Goal: Task Accomplishment & Management: Use online tool/utility

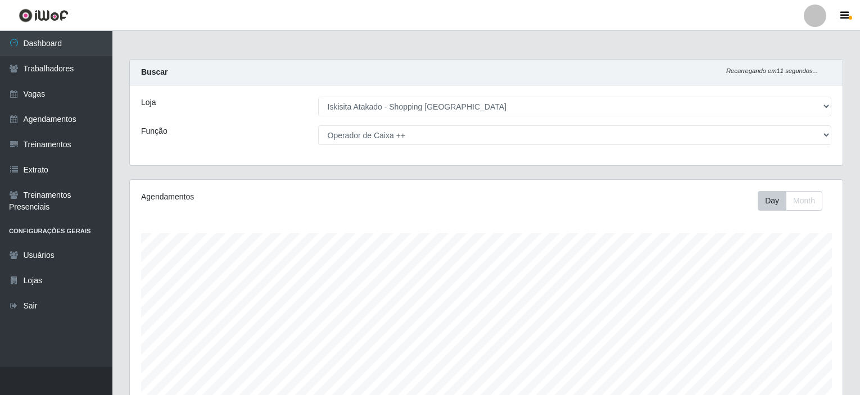
select select "424"
select select "73"
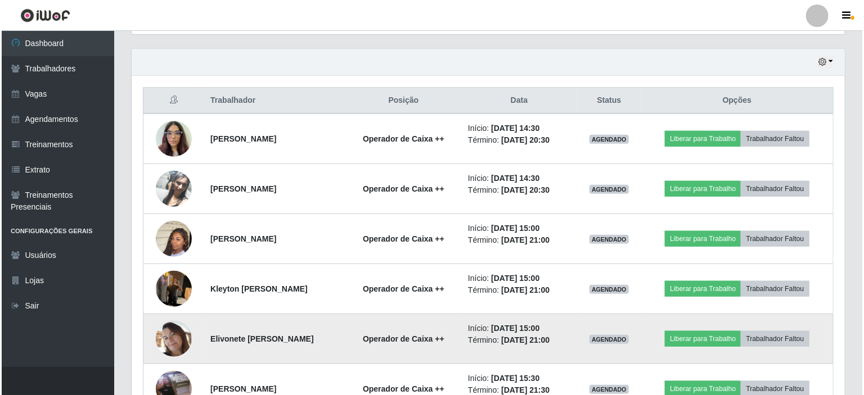
scroll to position [380, 0]
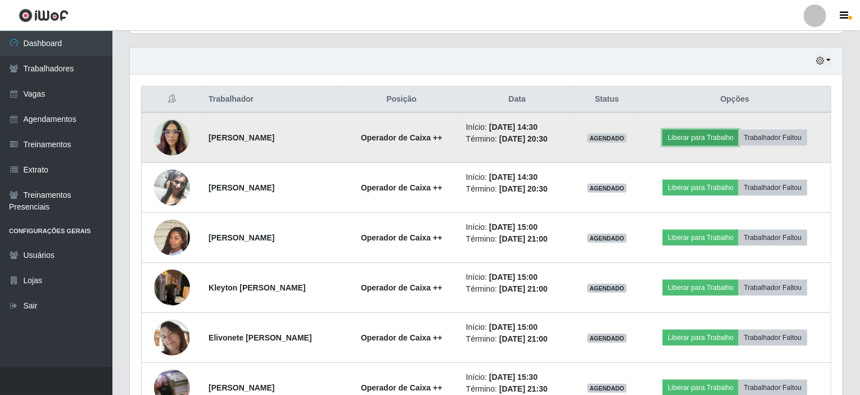
click at [711, 137] on button "Liberar para Trabalho" at bounding box center [701, 138] width 76 height 16
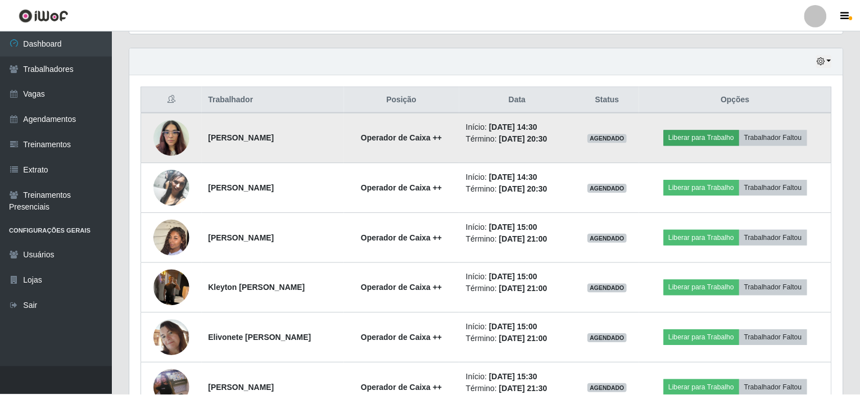
scroll to position [233, 708]
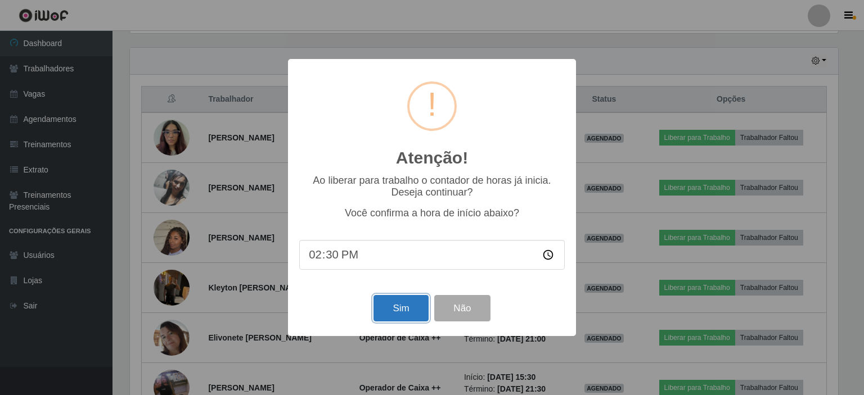
click at [408, 305] on button "Sim" at bounding box center [400, 308] width 55 height 26
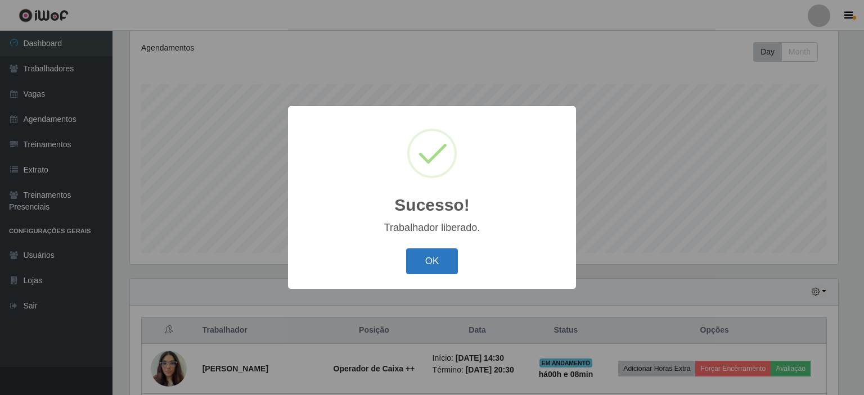
click at [433, 267] on button "OK" at bounding box center [432, 262] width 52 height 26
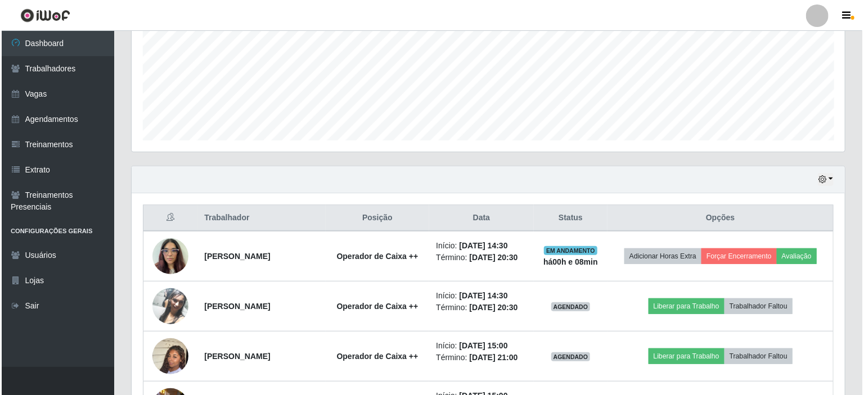
scroll to position [318, 0]
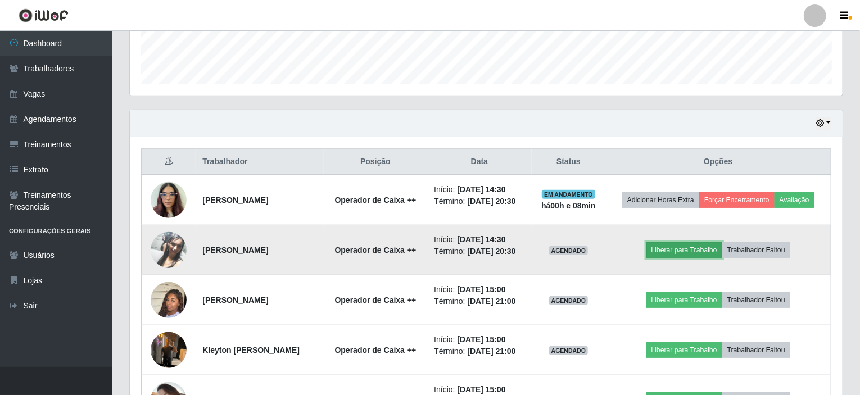
click at [688, 258] on button "Liberar para Trabalho" at bounding box center [685, 250] width 76 height 16
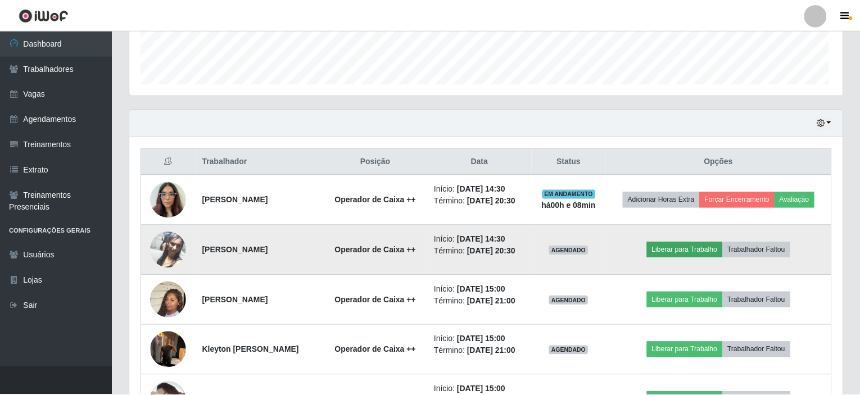
scroll to position [233, 708]
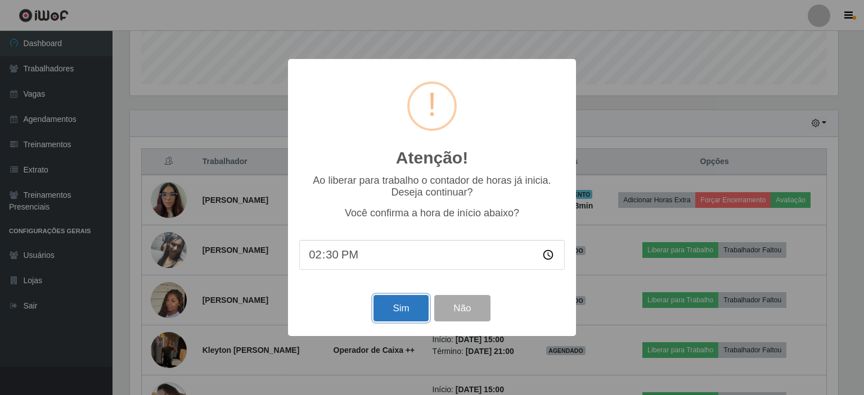
click at [388, 309] on button "Sim" at bounding box center [400, 308] width 55 height 26
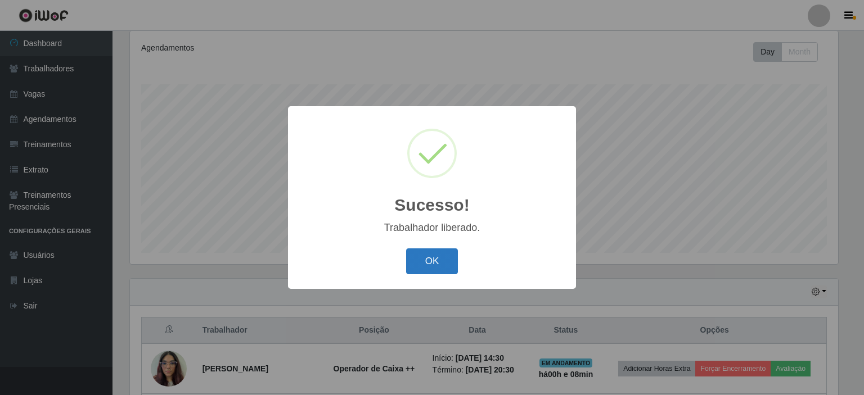
click at [432, 266] on button "OK" at bounding box center [432, 262] width 52 height 26
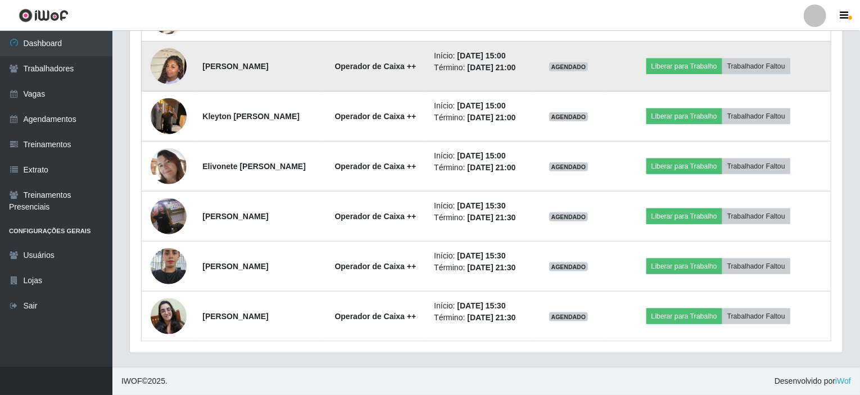
scroll to position [616, 0]
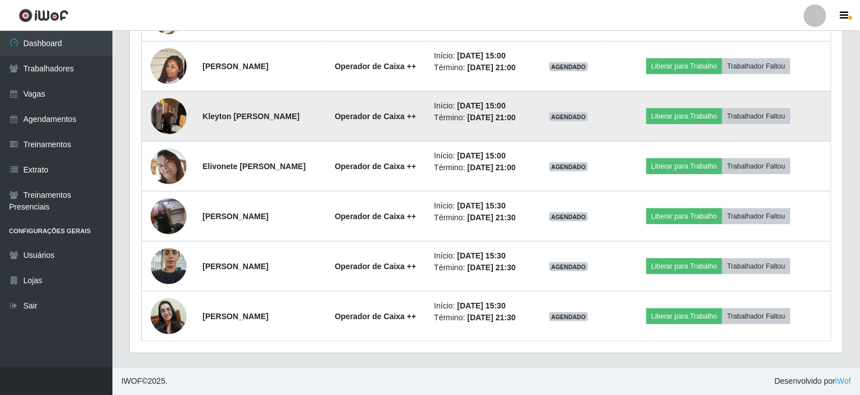
click at [167, 92] on img at bounding box center [169, 116] width 36 height 48
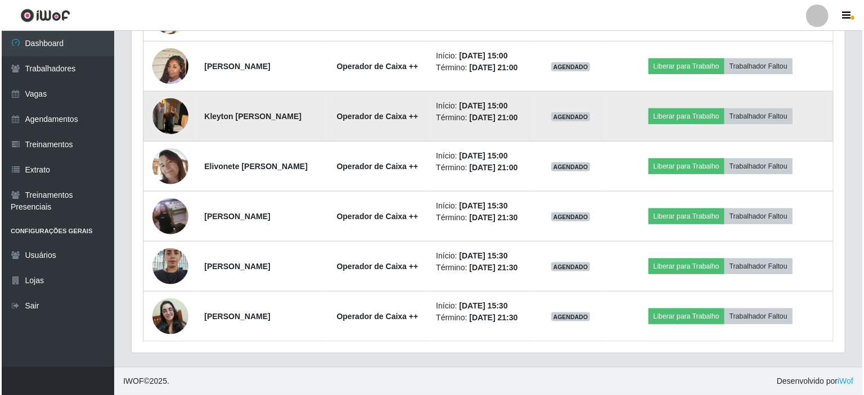
scroll to position [233, 708]
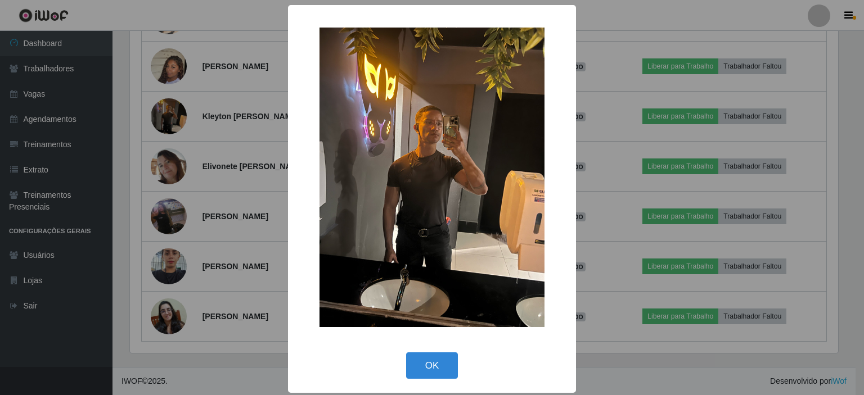
click at [615, 146] on div "× OK Cancel" at bounding box center [432, 197] width 864 height 395
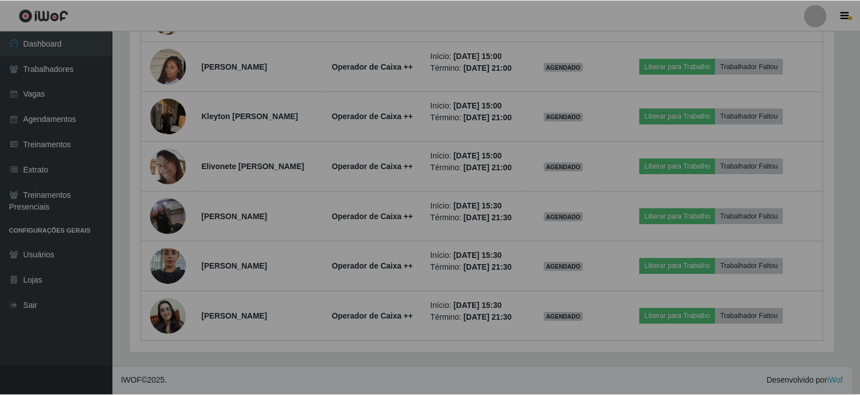
scroll to position [0, 0]
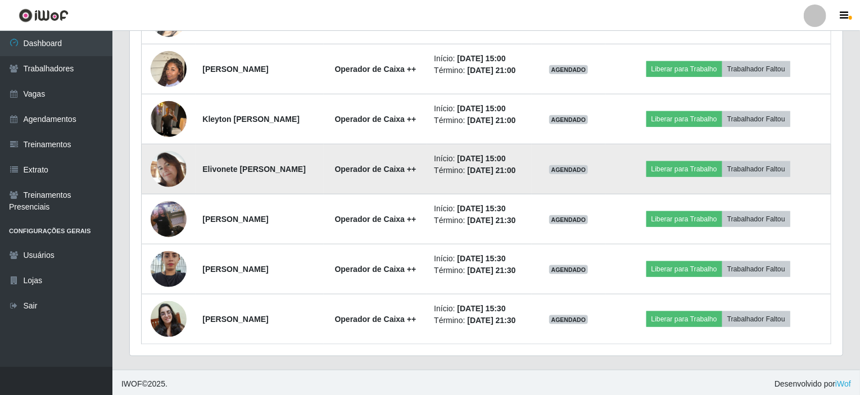
click at [160, 187] on img at bounding box center [169, 169] width 36 height 36
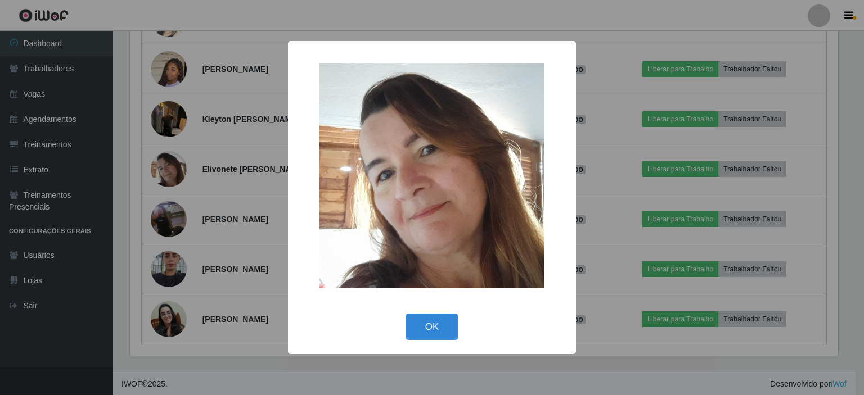
click at [615, 174] on div "× OK Cancel" at bounding box center [432, 197] width 864 height 395
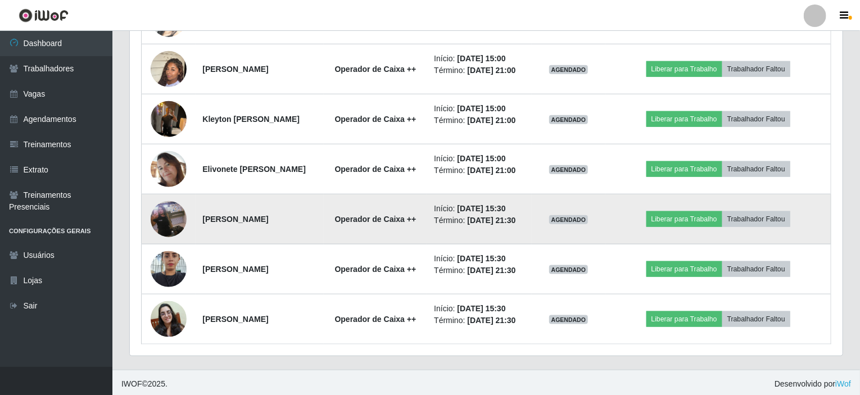
click at [169, 251] on img at bounding box center [169, 219] width 36 height 64
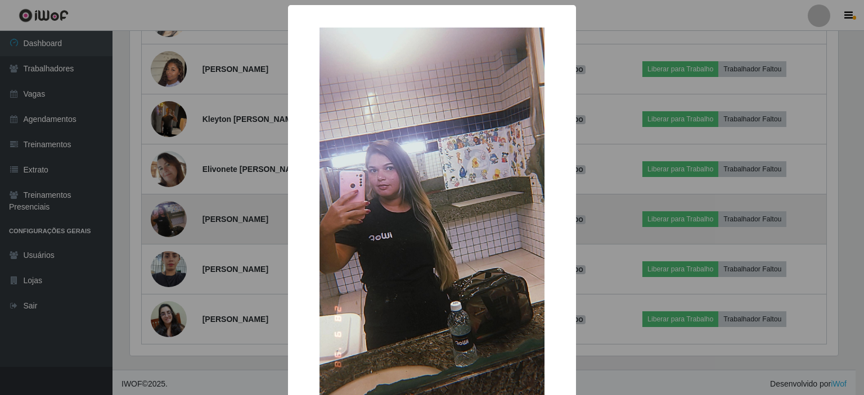
click at [169, 255] on div "× OK Cancel" at bounding box center [432, 197] width 864 height 395
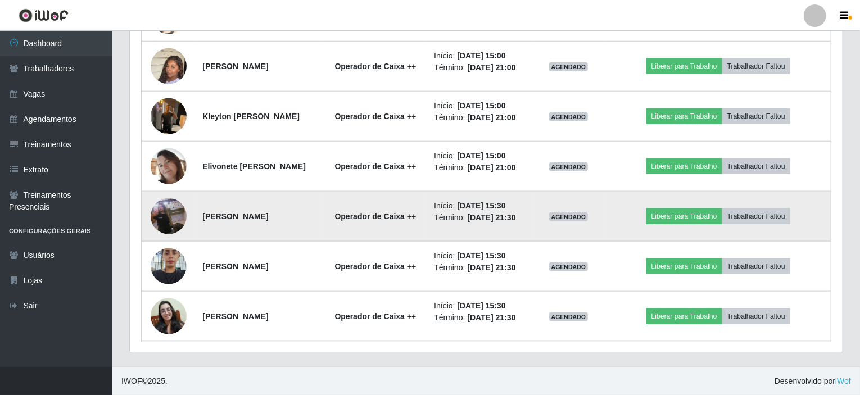
click at [169, 255] on img at bounding box center [169, 266] width 36 height 48
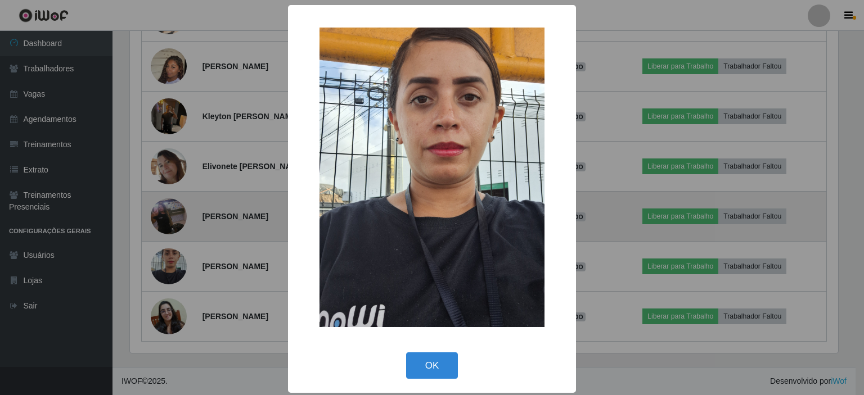
click at [169, 255] on div "× OK Cancel" at bounding box center [432, 197] width 864 height 395
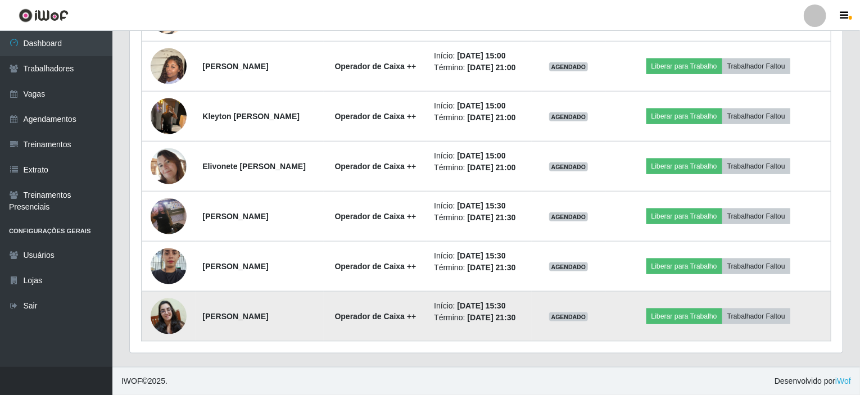
click at [166, 307] on img at bounding box center [169, 317] width 36 height 36
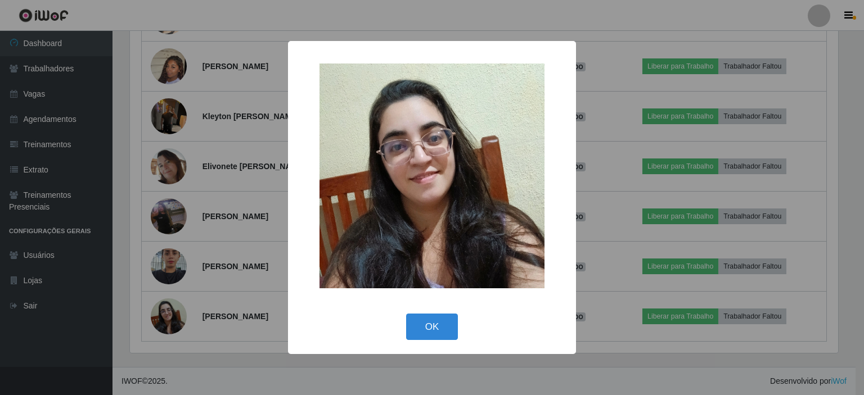
click at [217, 214] on div "× OK Cancel" at bounding box center [432, 197] width 864 height 395
